Goal: Transaction & Acquisition: Register for event/course

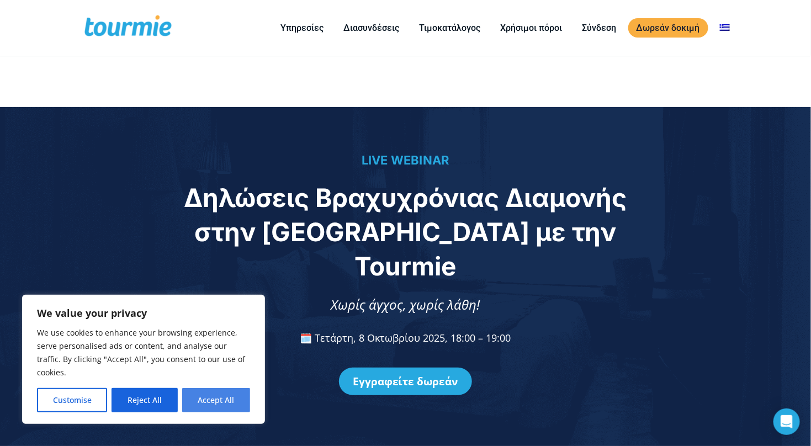
click at [208, 399] on button "Accept All" at bounding box center [216, 400] width 68 height 24
checkbox input "true"
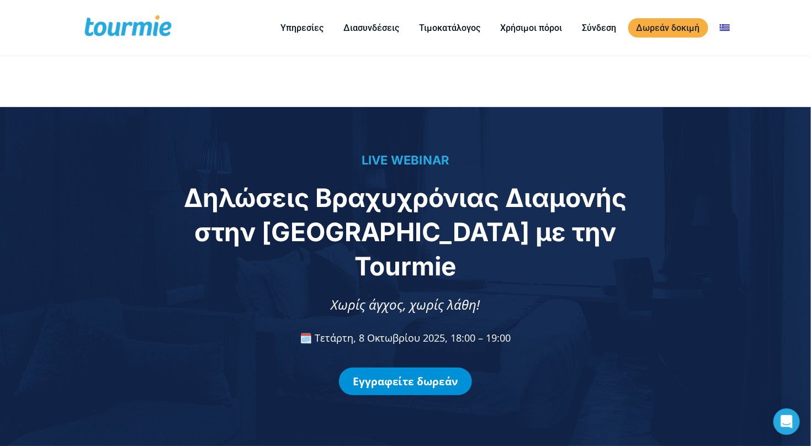
click at [392, 368] on link "Εγγραφείτε δωρεάν" at bounding box center [405, 382] width 133 height 28
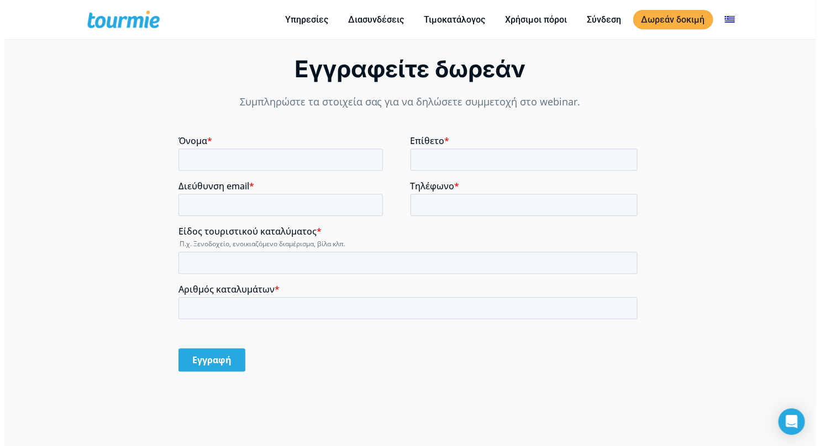
scroll to position [858, 0]
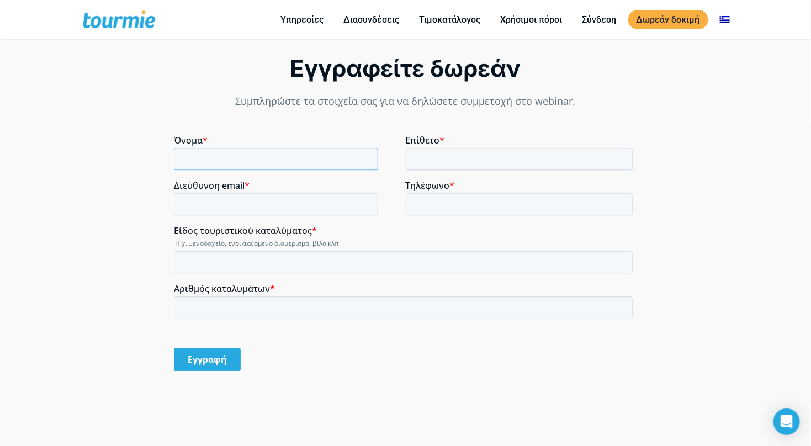
click at [259, 158] on input "Όνομα *" at bounding box center [275, 159] width 204 height 22
click at [283, 162] on input "Όνομα *" at bounding box center [275, 159] width 204 height 22
type input "Tilemahos"
click at [448, 160] on input "Επίθετο *" at bounding box center [519, 159] width 228 height 22
type input "Poulis"
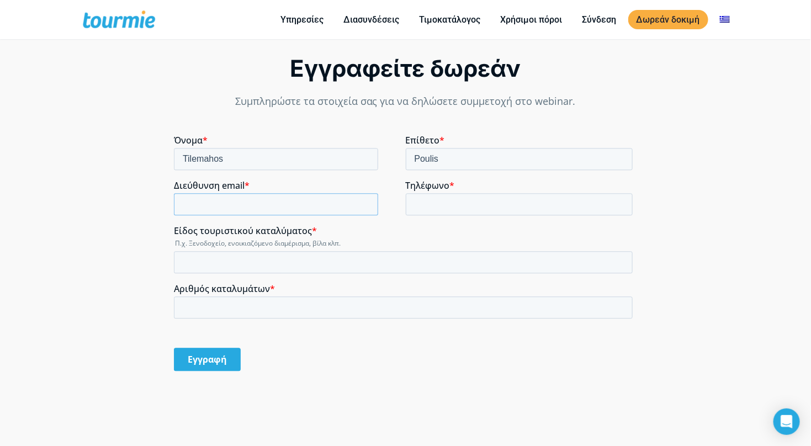
click at [284, 206] on input "Διεύθυνση email *" at bounding box center [275, 204] width 204 height 22
type input "[EMAIL_ADDRESS][DOMAIN_NAME]"
click at [435, 206] on input "Τηλέφωνο *" at bounding box center [519, 204] width 228 height 22
type input "[PHONE_NUMBER]"
click at [352, 257] on input "Είδος τουριστικού καταλύματος *" at bounding box center [402, 262] width 459 height 22
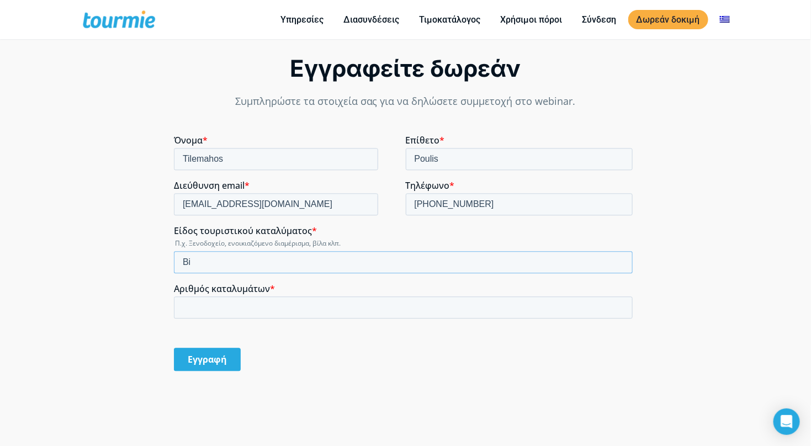
type input "B"
type input "Villa"
click at [370, 309] on input "Αριθμός καταλυμάτων *" at bounding box center [402, 308] width 459 height 22
type input "2"
click at [428, 361] on div "Εγγραφή" at bounding box center [404, 360] width 463 height 42
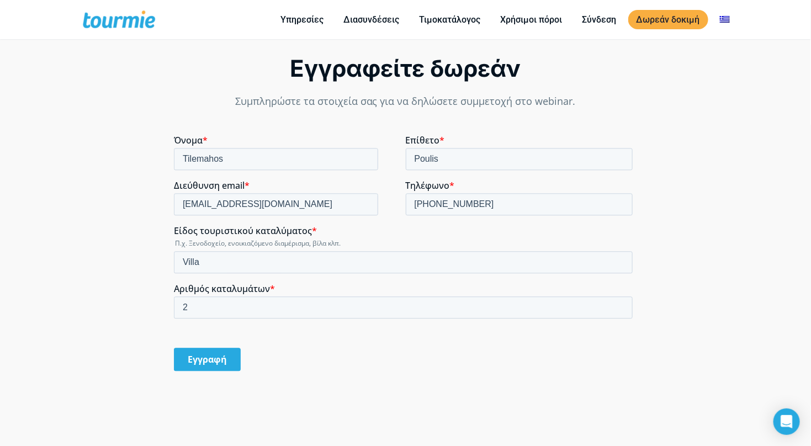
click at [220, 359] on input "Εγγραφή" at bounding box center [206, 359] width 67 height 23
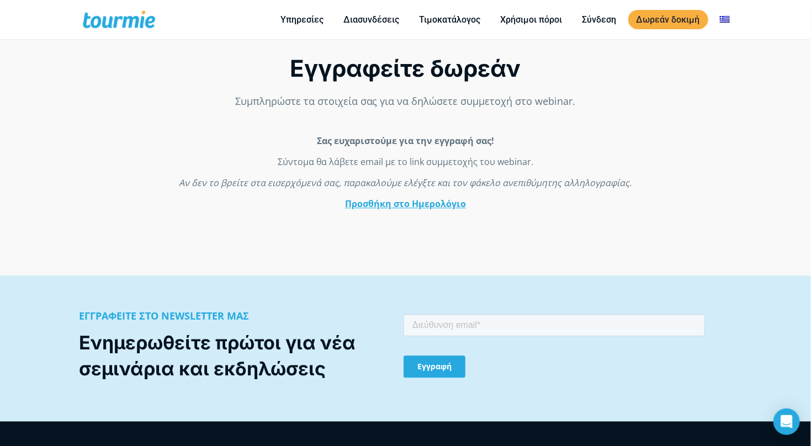
click at [423, 202] on link "Προσθήκη στο Ημερολόγιο" at bounding box center [405, 204] width 121 height 12
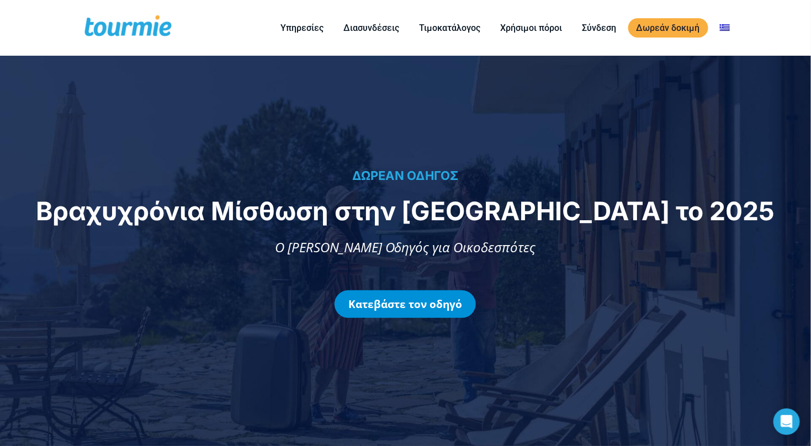
click at [450, 305] on link "Κατεβάστε τον οδηγό" at bounding box center [405, 305] width 141 height 28
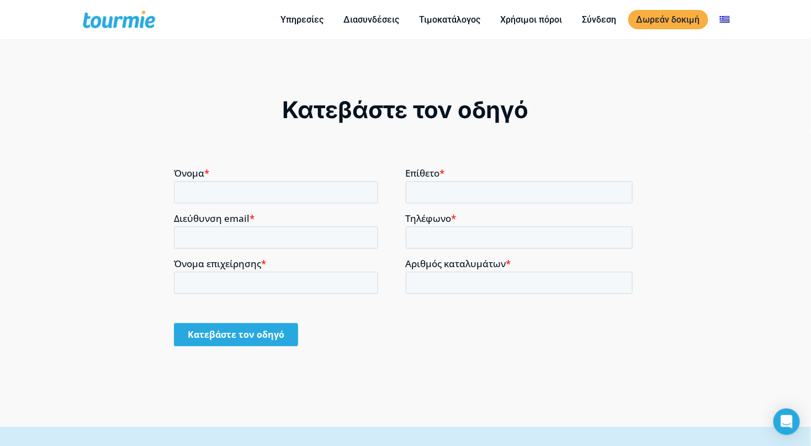
scroll to position [849, 0]
click at [298, 192] on input "Όνομα *" at bounding box center [275, 191] width 204 height 22
click at [424, 196] on input "Επίθετο *" at bounding box center [519, 191] width 228 height 22
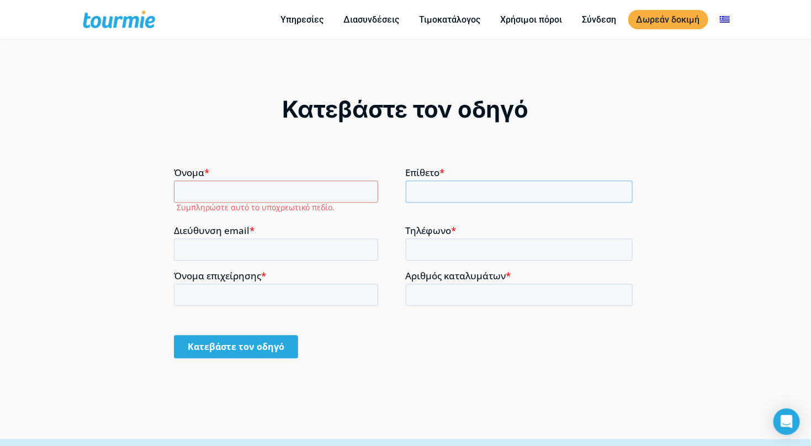
type input "Poulis"
click at [320, 245] on input "Διεύθυνση email *" at bounding box center [275, 249] width 204 height 22
type input "[EMAIL_ADDRESS][DOMAIN_NAME]"
click at [447, 256] on input "Τηλέφωνο *" at bounding box center [519, 249] width 228 height 22
type input "[PHONE_NUMBER]"
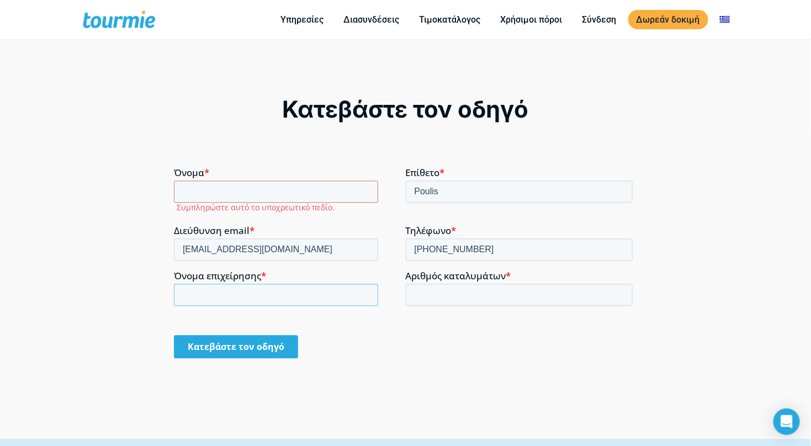
click at [340, 293] on input "Όνομα επιχείρησης *" at bounding box center [275, 294] width 204 height 22
type input "Anakalida"
click at [440, 293] on input "Αριθμός καταλυμάτων *" at bounding box center [519, 294] width 228 height 22
type input "2"
click at [371, 349] on div "Κατεβάστε τον οδηγό" at bounding box center [404, 346] width 463 height 42
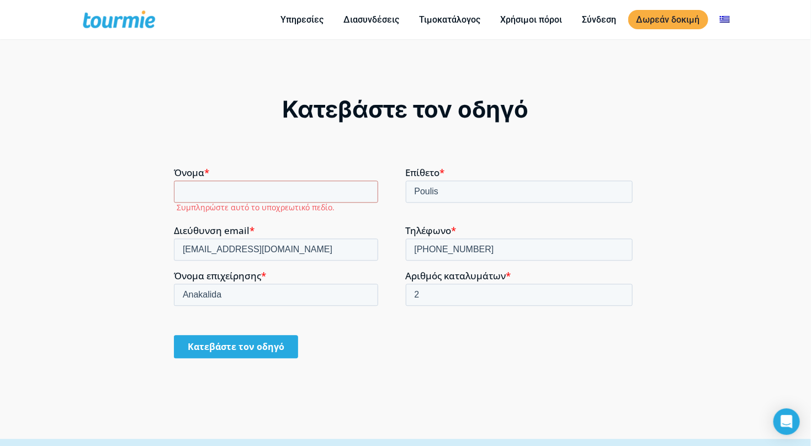
click at [261, 340] on input "Κατεβάστε τον οδηγό" at bounding box center [235, 346] width 124 height 23
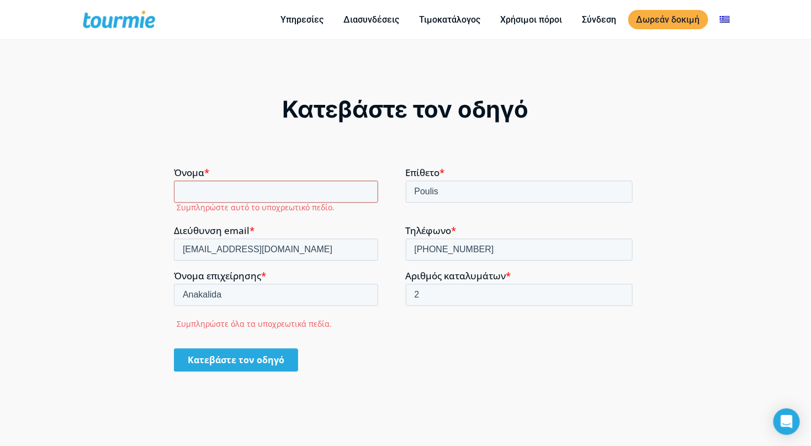
click at [265, 191] on input "Όνομα *" at bounding box center [275, 191] width 204 height 22
type input "Tilemahos"
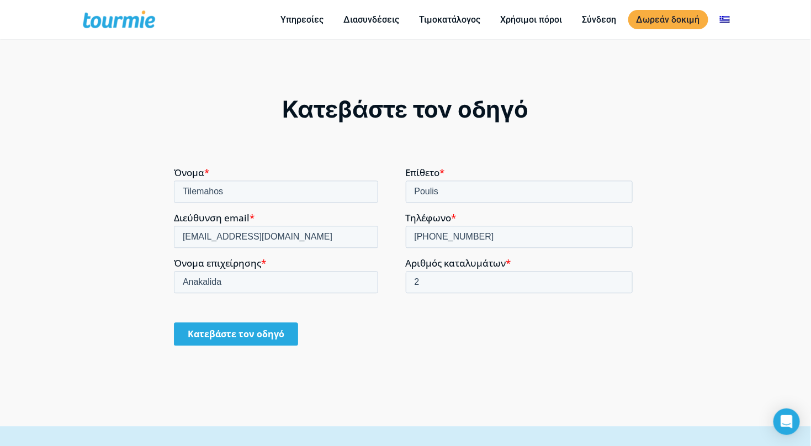
click at [254, 334] on input "Κατεβάστε τον οδηγό" at bounding box center [235, 333] width 124 height 23
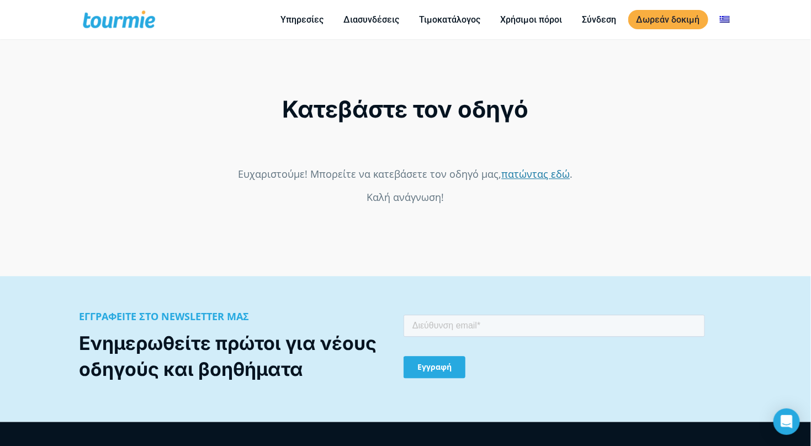
click at [539, 176] on link "πατώντας εδώ" at bounding box center [536, 173] width 68 height 13
